Goal: Task Accomplishment & Management: Complete application form

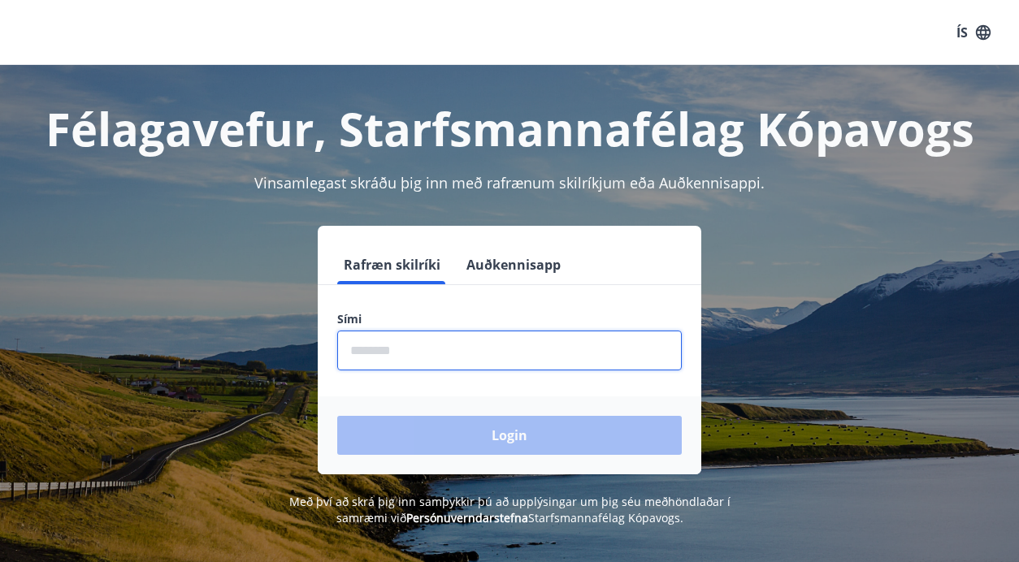
click at [436, 363] on input "phone" at bounding box center [509, 351] width 345 height 40
click at [512, 346] on input "phone" at bounding box center [509, 351] width 345 height 40
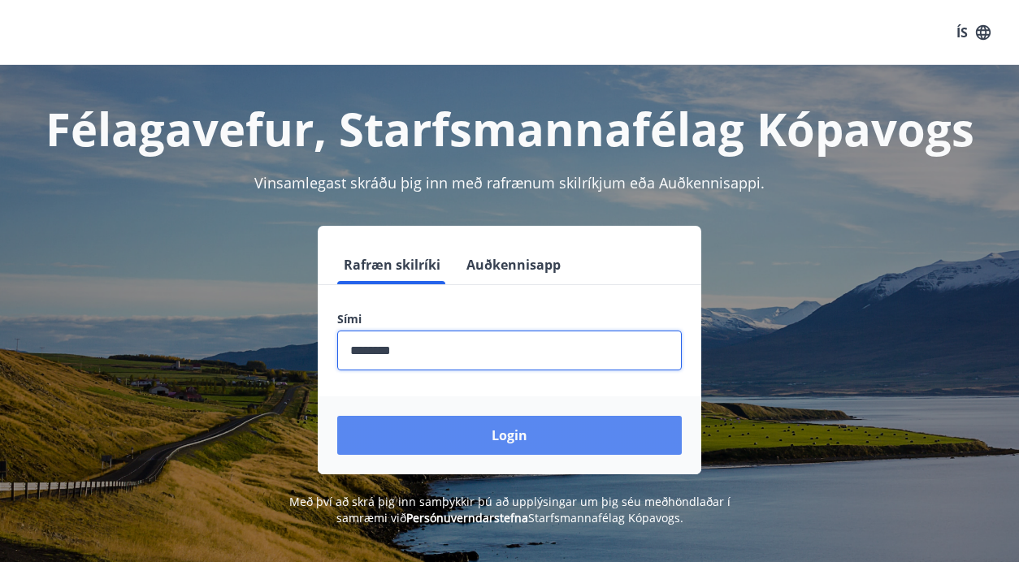
type input "********"
click at [462, 437] on button "Login" at bounding box center [509, 435] width 345 height 39
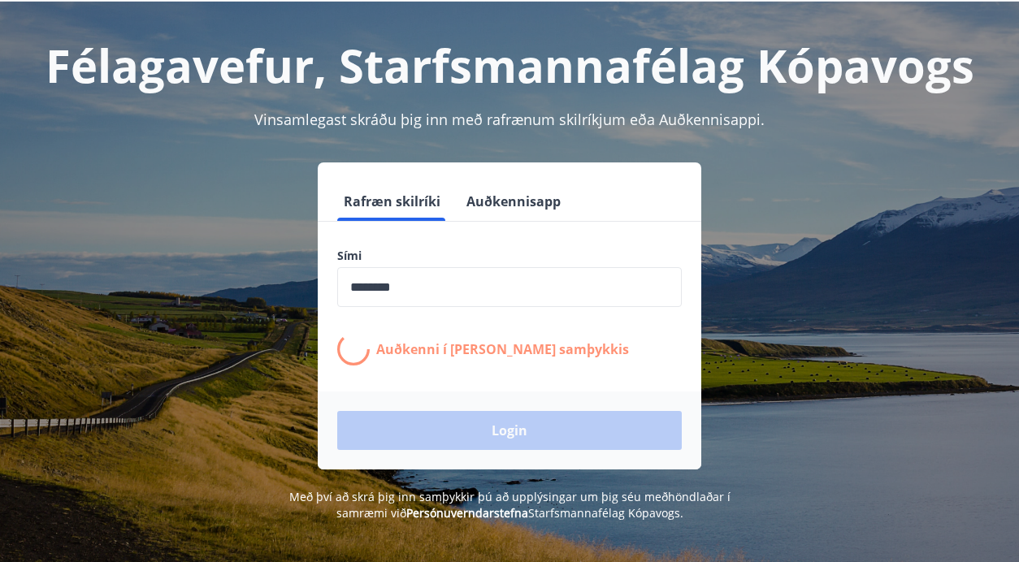
scroll to position [65, 0]
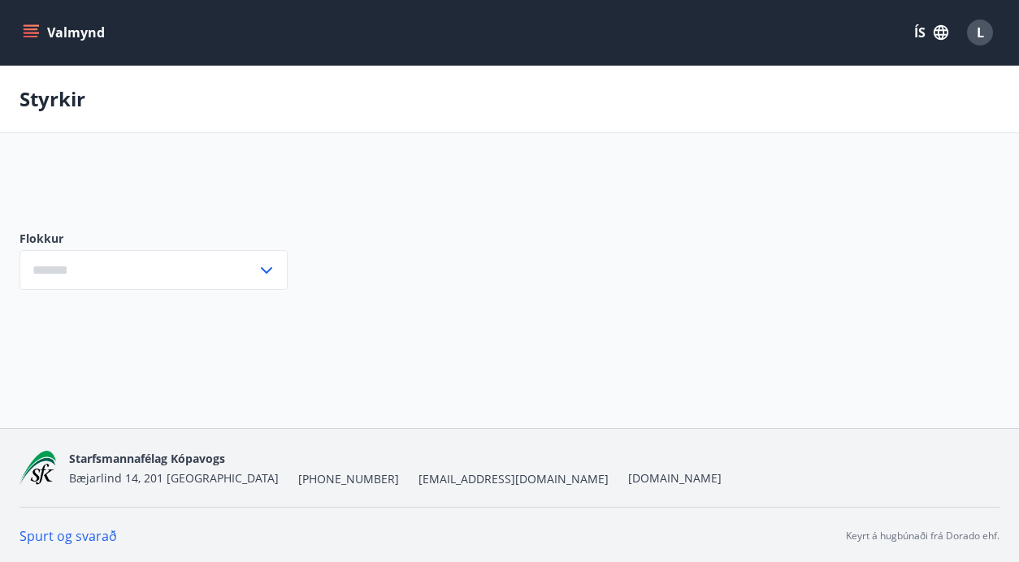
type input "***"
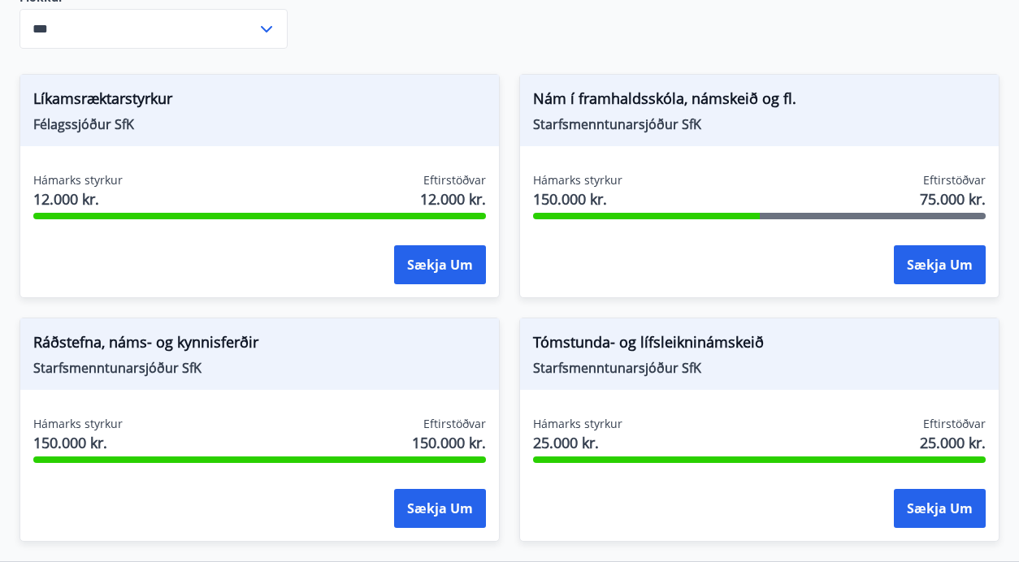
scroll to position [284, 0]
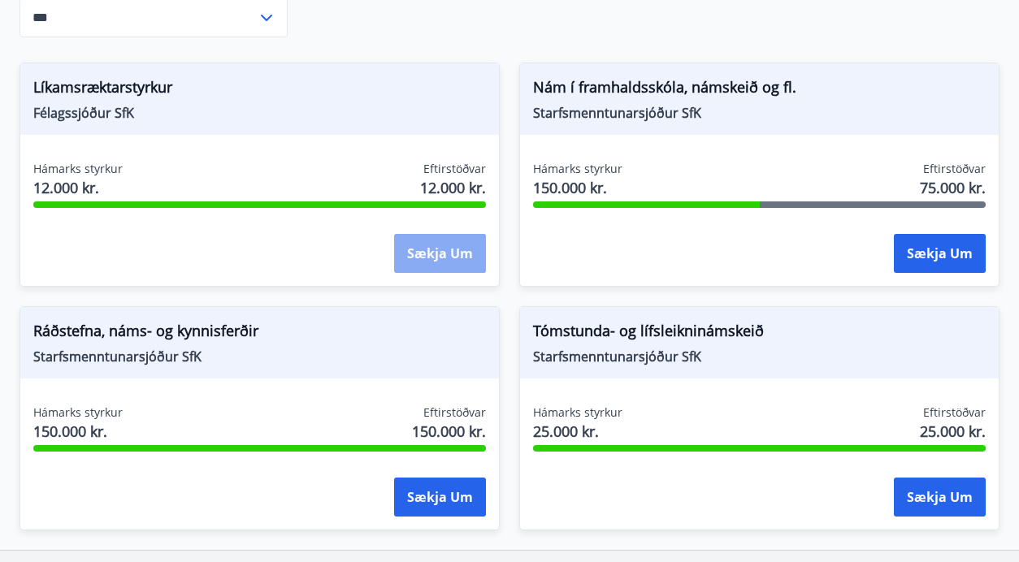
click at [429, 254] on button "Sækja um" at bounding box center [440, 253] width 92 height 39
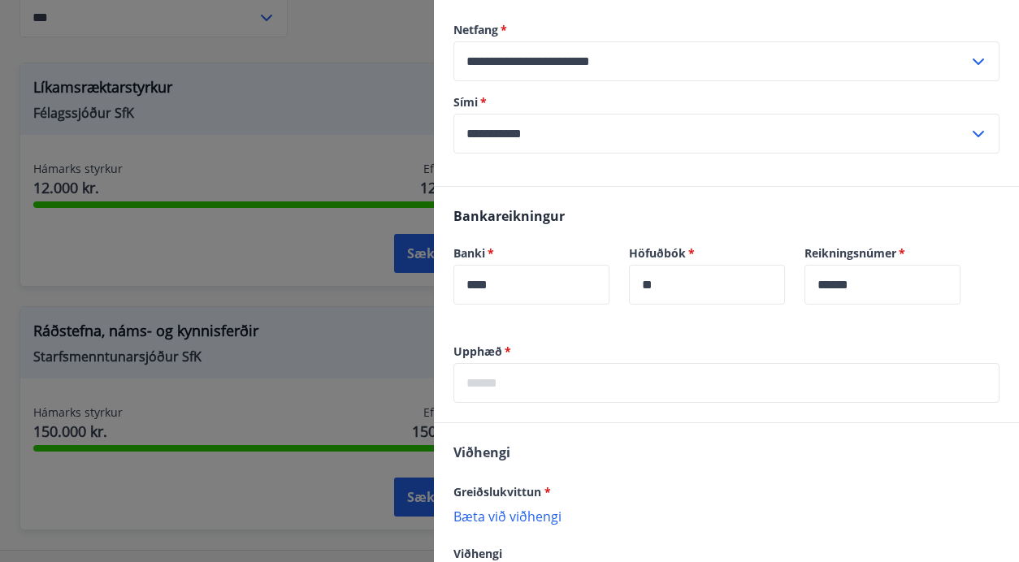
scroll to position [674, 0]
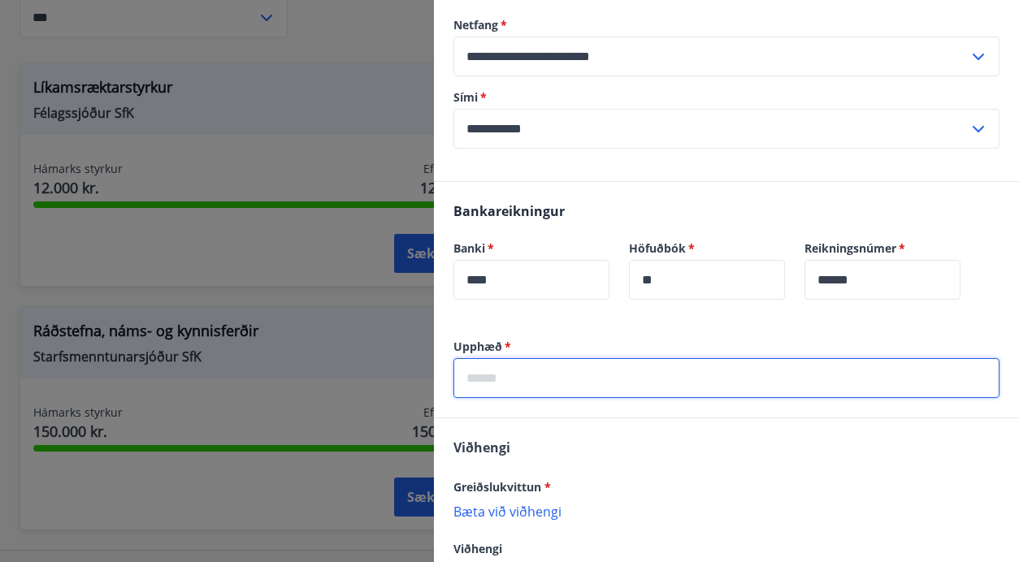
click at [666, 363] on input "text" at bounding box center [726, 378] width 546 height 40
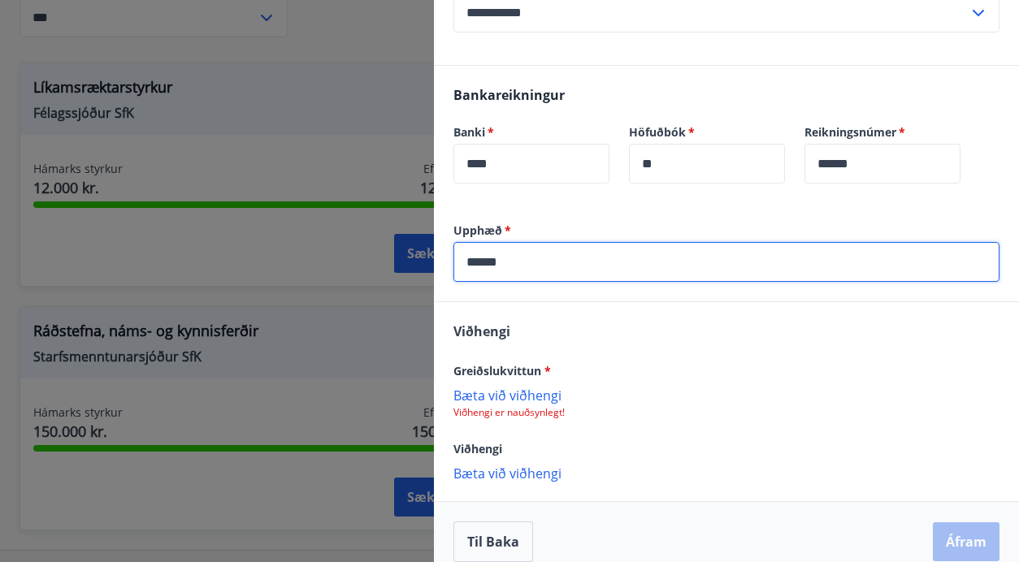
type input "******"
click at [531, 387] on p "Bæta við viðhengi" at bounding box center [726, 395] width 546 height 16
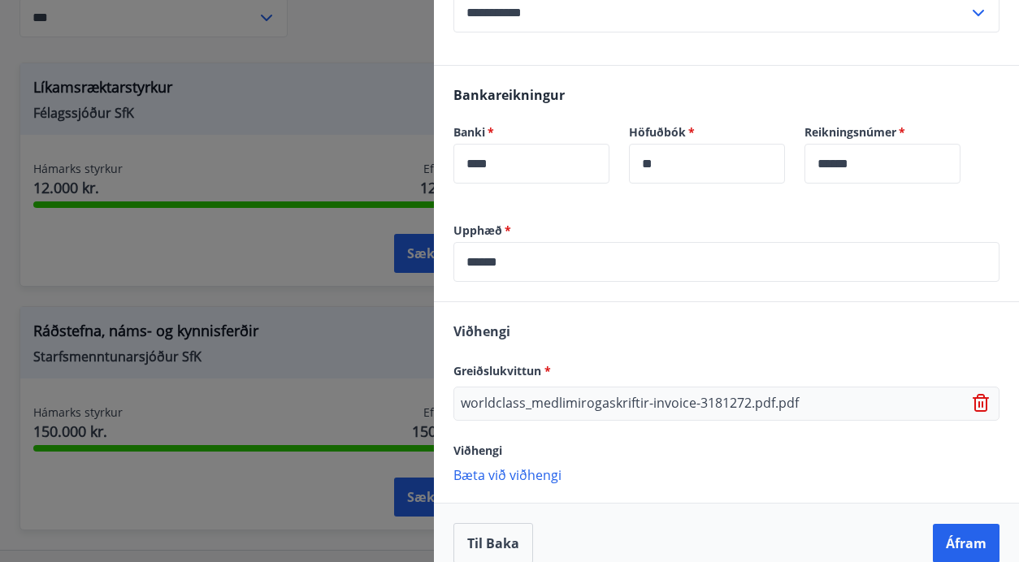
scroll to position [792, 0]
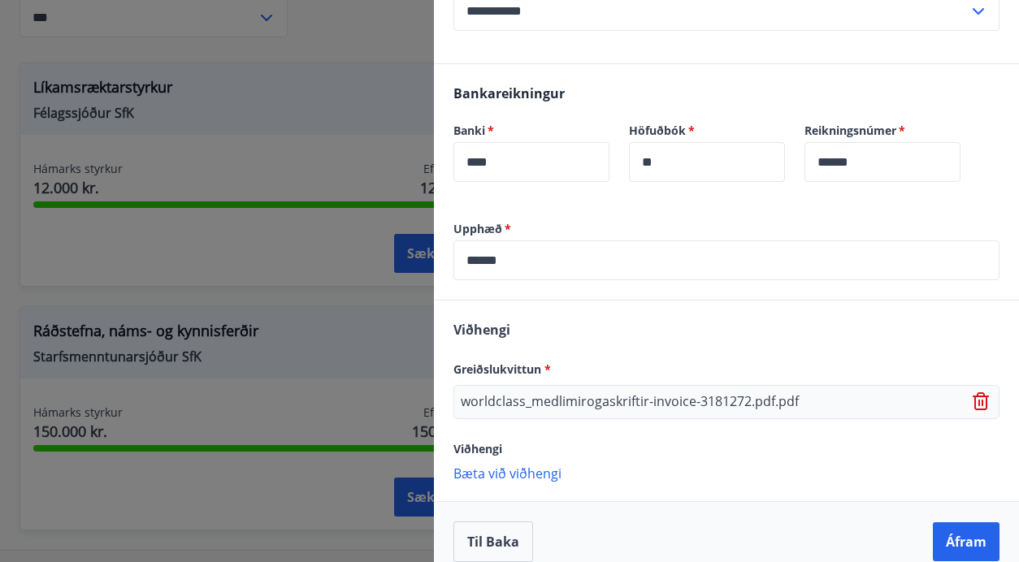
click at [504, 465] on p "Bæta við viðhengi" at bounding box center [726, 473] width 546 height 16
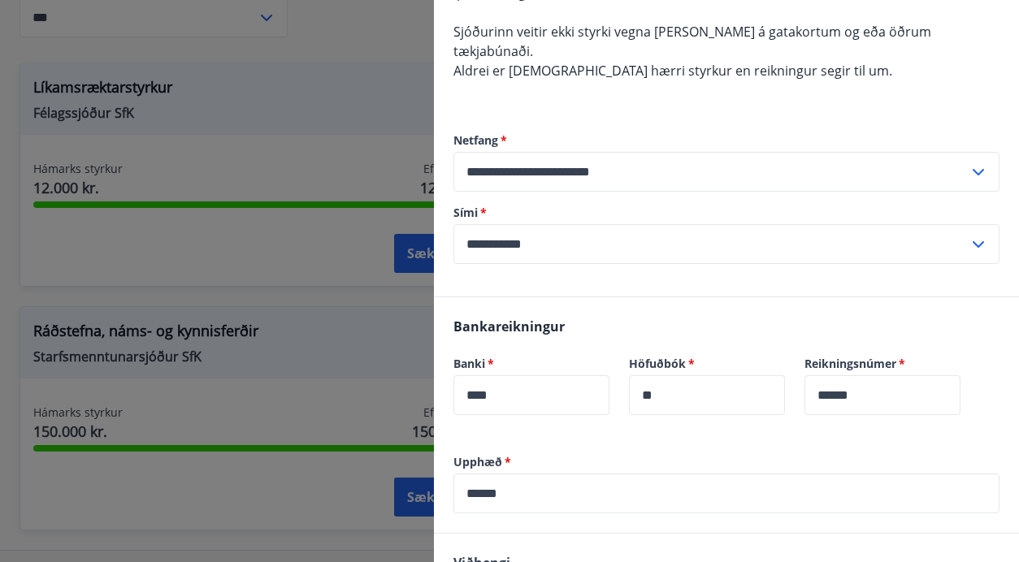
scroll to position [826, 0]
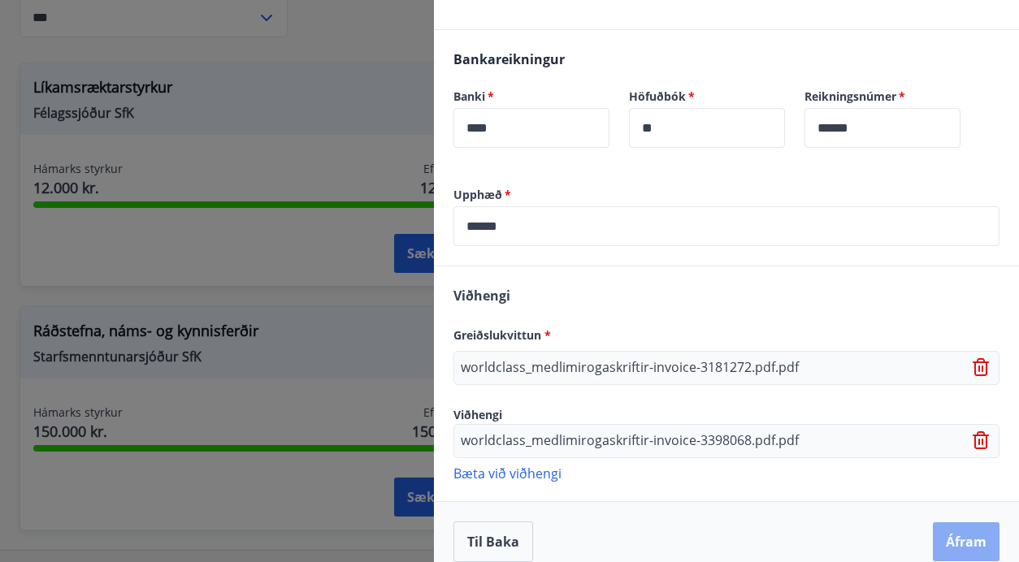
click at [960, 525] on button "Áfram" at bounding box center [966, 542] width 67 height 39
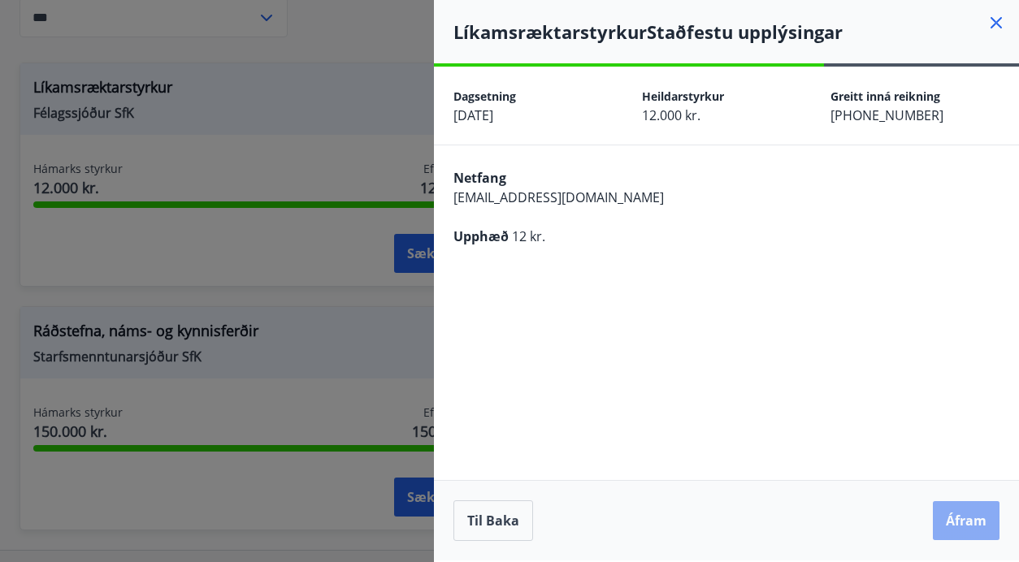
click at [955, 518] on button "Áfram" at bounding box center [966, 520] width 67 height 39
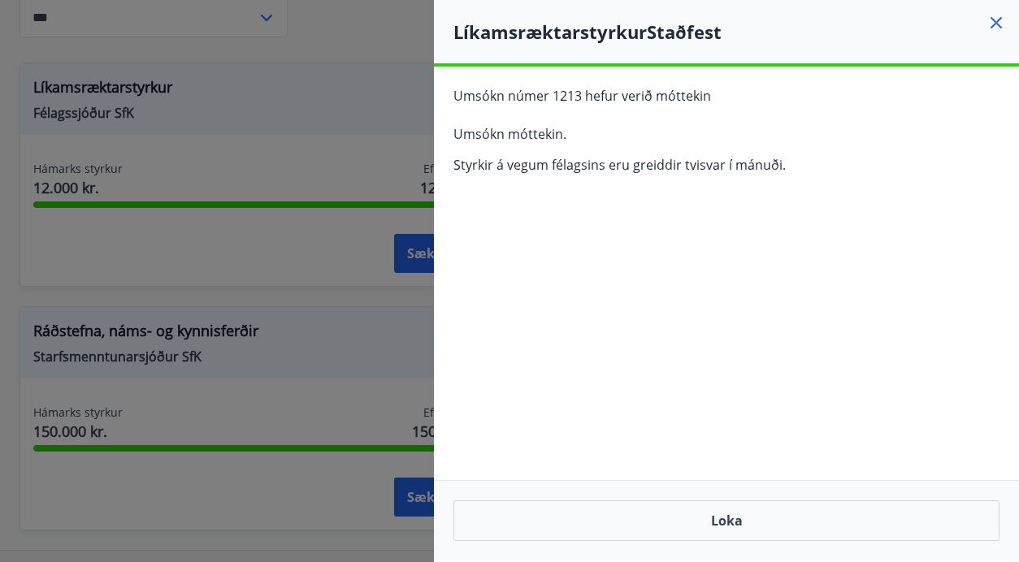
click at [996, 19] on icon at bounding box center [997, 23] width 20 height 20
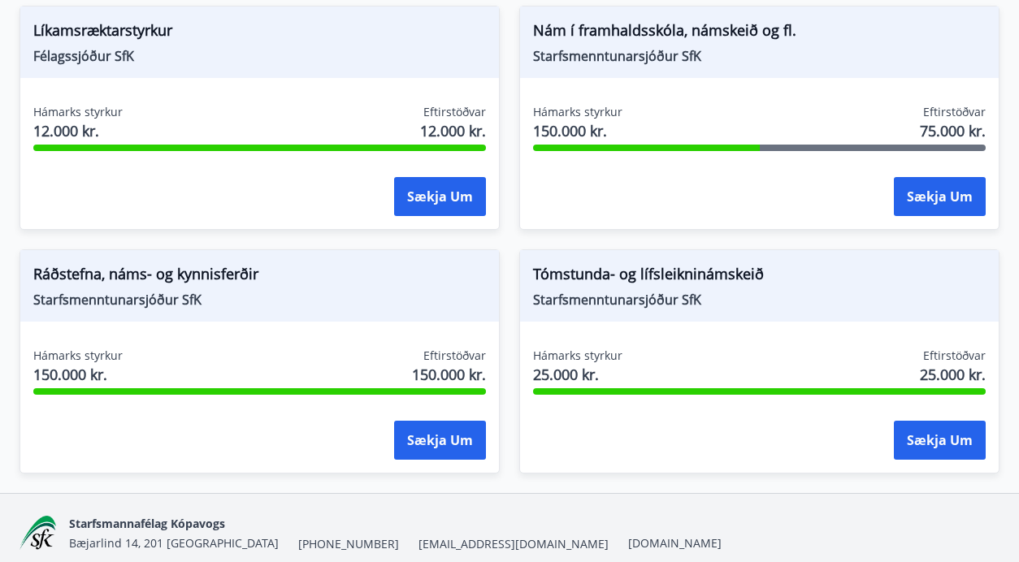
scroll to position [341, 0]
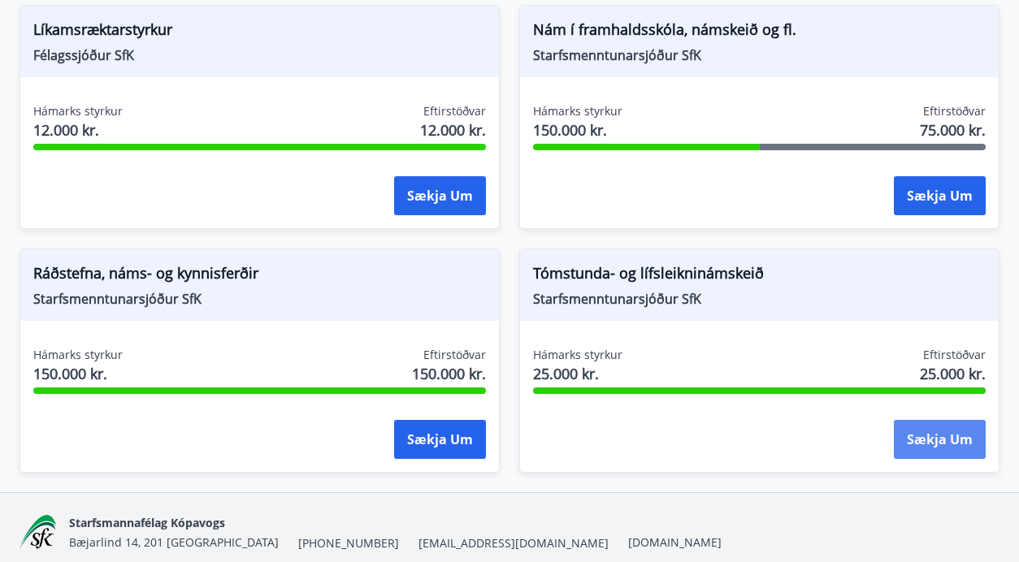
click at [950, 437] on button "Sækja um" at bounding box center [940, 439] width 92 height 39
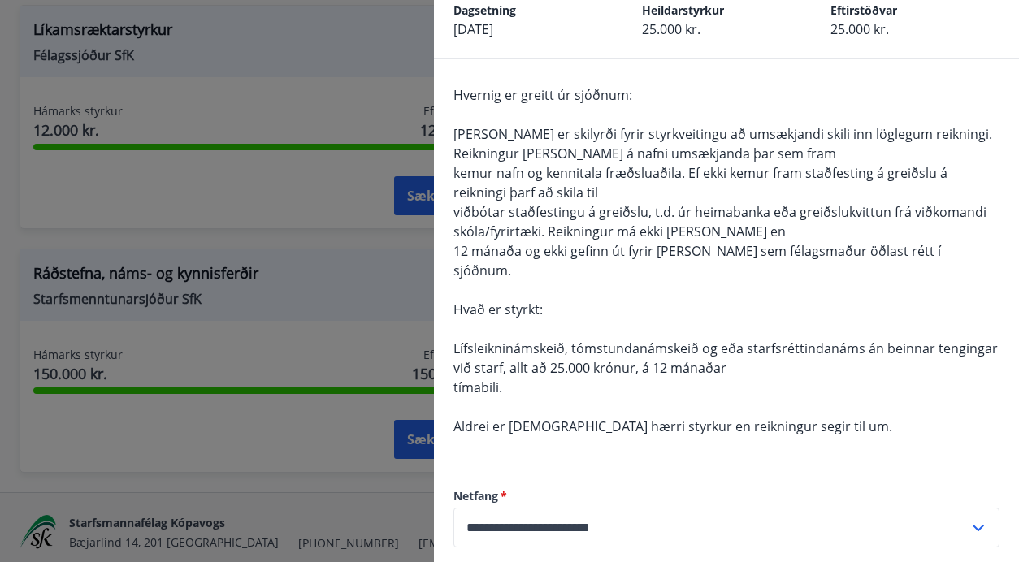
scroll to position [89, 0]
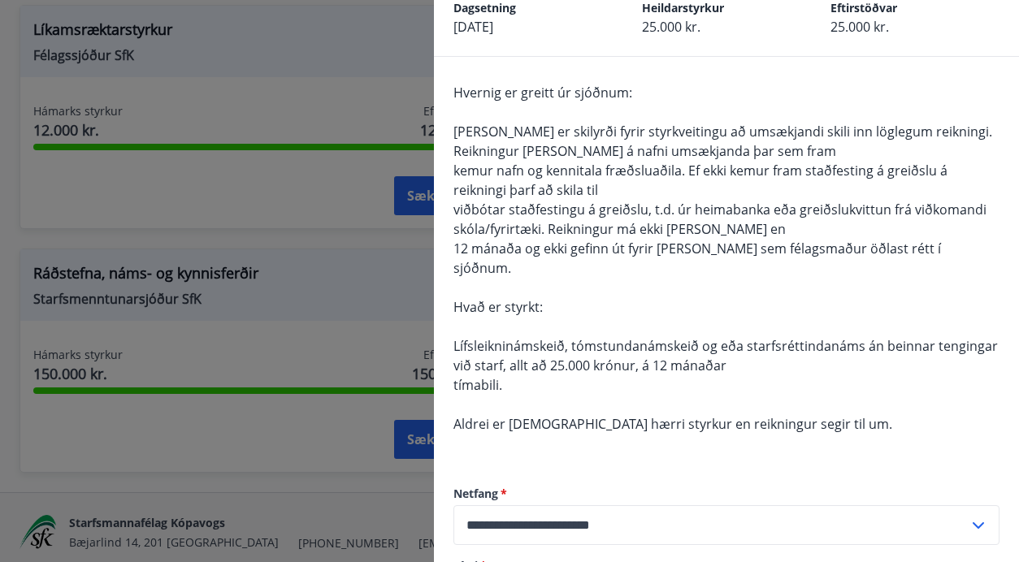
click at [286, 503] on div at bounding box center [509, 281] width 1019 height 562
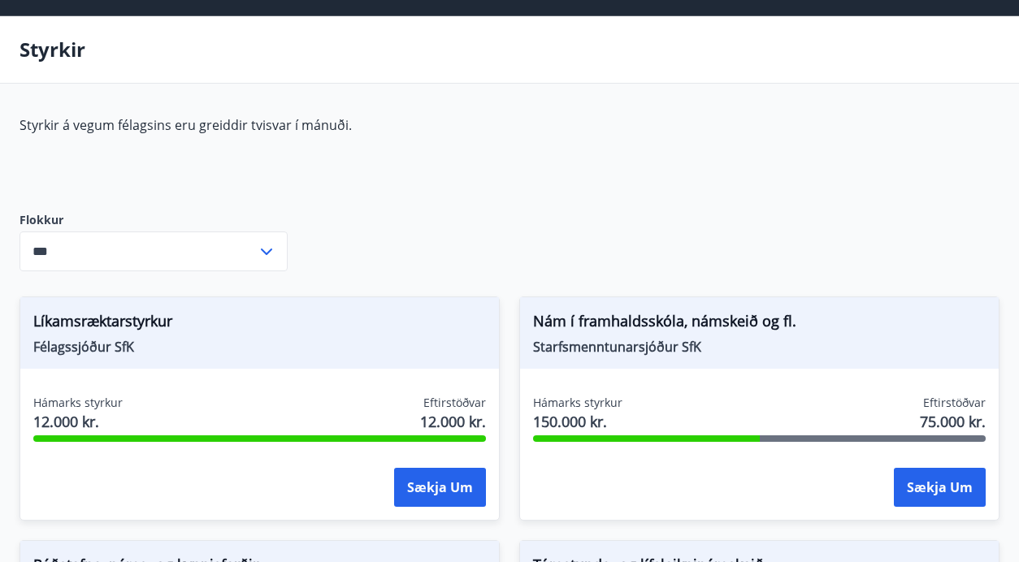
scroll to position [0, 0]
